Goal: Task Accomplishment & Management: Manage account settings

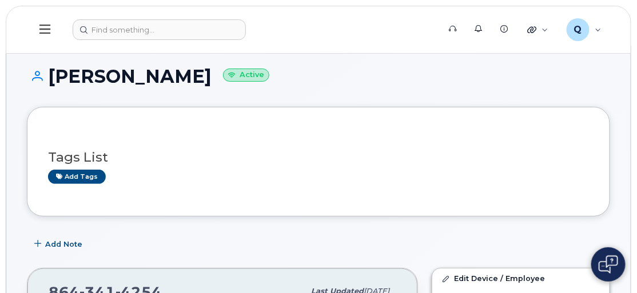
click at [44, 30] on icon at bounding box center [44, 29] width 11 height 13
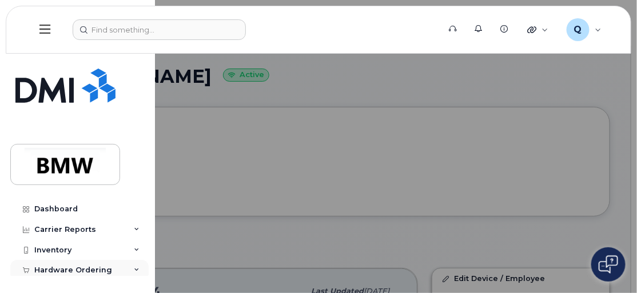
click at [70, 270] on div "Hardware Ordering" at bounding box center [73, 270] width 78 height 9
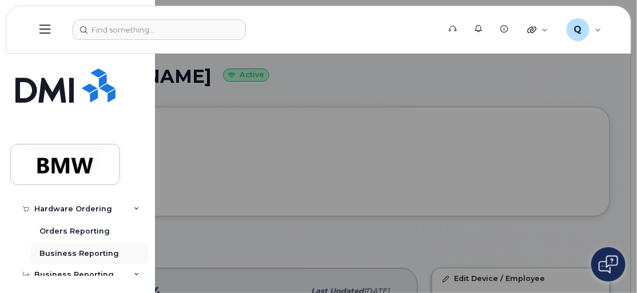
scroll to position [51, 0]
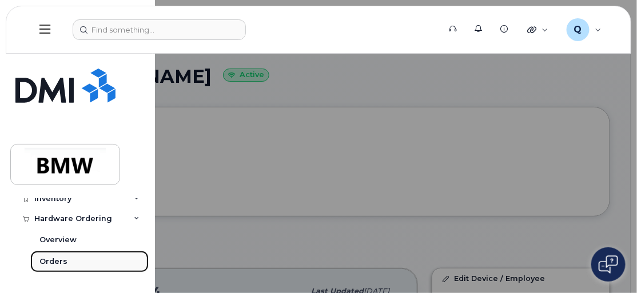
click at [55, 260] on div "Orders" at bounding box center [53, 262] width 28 height 10
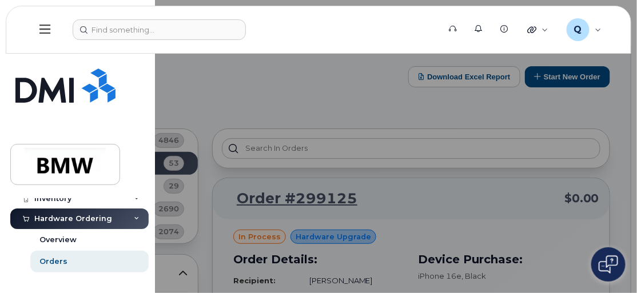
click at [169, 88] on div at bounding box center [318, 146] width 637 height 293
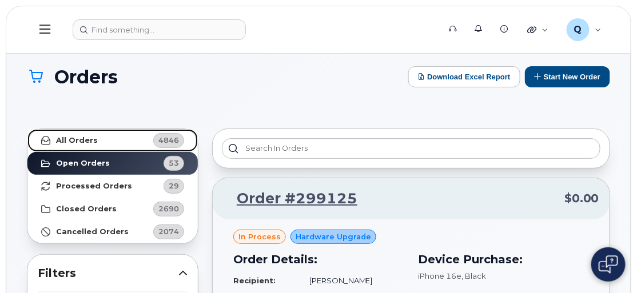
click at [90, 140] on strong "All Orders" at bounding box center [77, 140] width 42 height 9
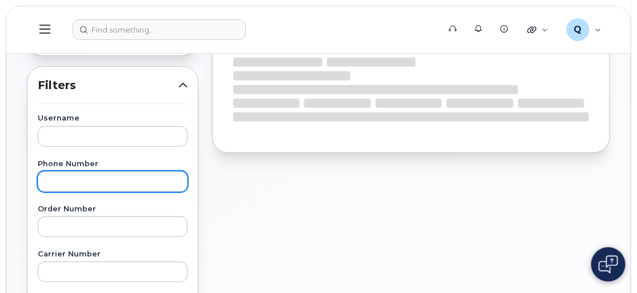
scroll to position [208, 0]
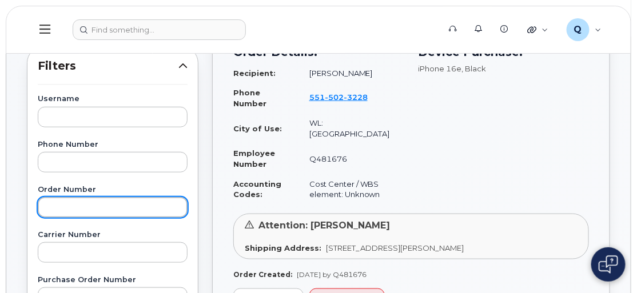
click at [76, 208] on input "text" at bounding box center [113, 207] width 150 height 21
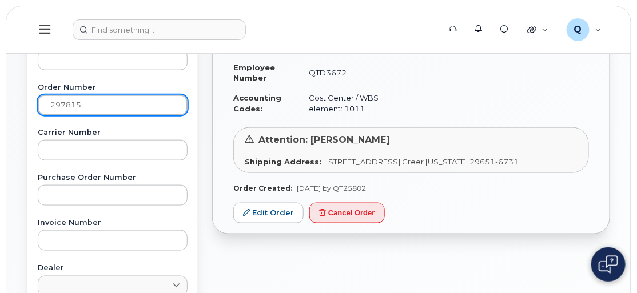
scroll to position [312, 0]
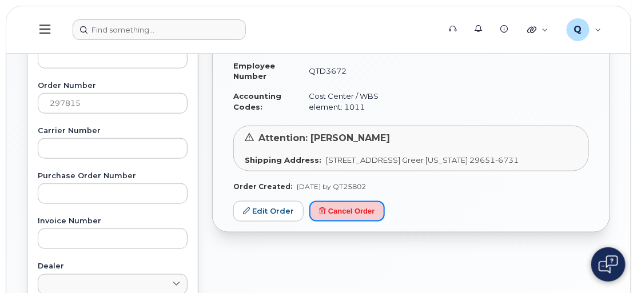
drag, startPoint x: 343, startPoint y: 208, endPoint x: 360, endPoint y: 30, distance: 178.1
click at [343, 208] on button "Cancel Order" at bounding box center [346, 211] width 75 height 21
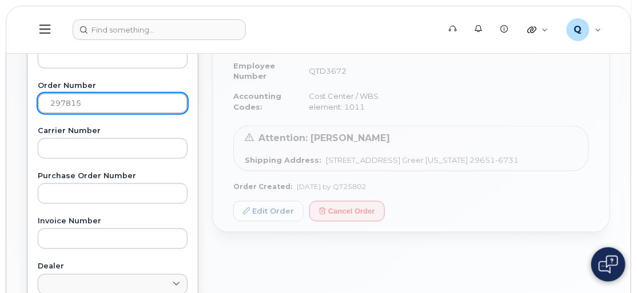
drag, startPoint x: 87, startPoint y: 104, endPoint x: 22, endPoint y: 97, distance: 65.0
click at [22, 97] on div "All Orders 4846 Open Orders 53 Processed Orders 29 Closed Orders 2690 Cancelled…" at bounding box center [112, 212] width 185 height 804
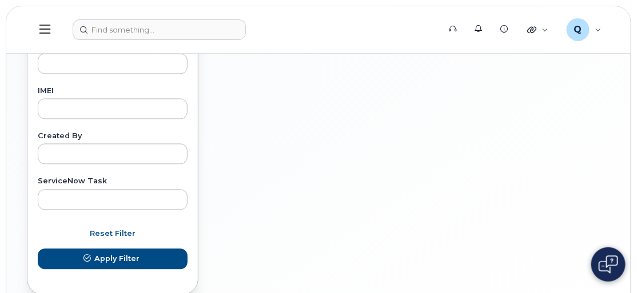
scroll to position [680, 0]
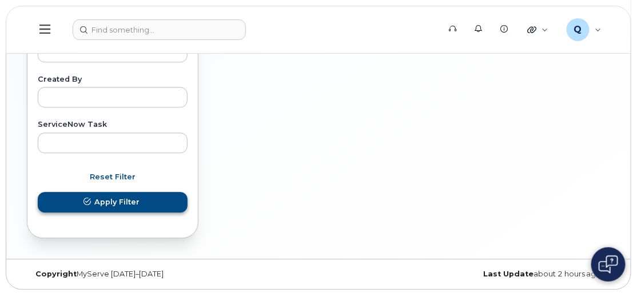
type input "298258"
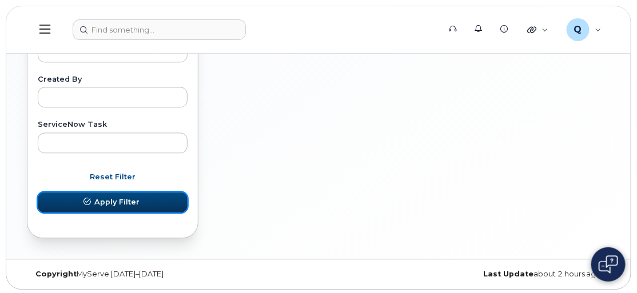
click at [99, 197] on span "Apply Filter" at bounding box center [116, 202] width 45 height 11
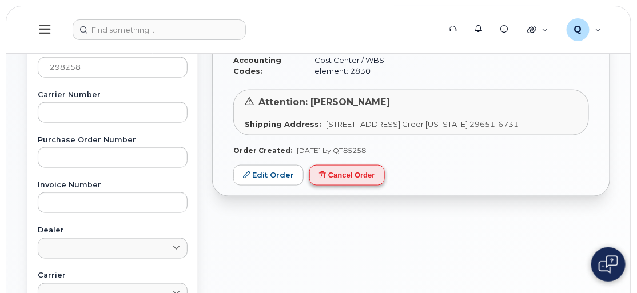
scroll to position [364, 0]
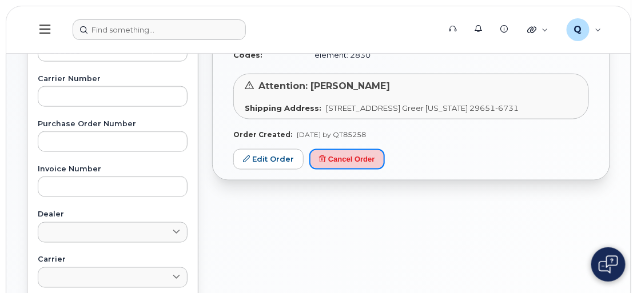
drag, startPoint x: 345, startPoint y: 168, endPoint x: 372, endPoint y: 34, distance: 135.9
click at [345, 168] on button "Cancel Order" at bounding box center [346, 159] width 75 height 21
